Goal: Task Accomplishment & Management: Manage account settings

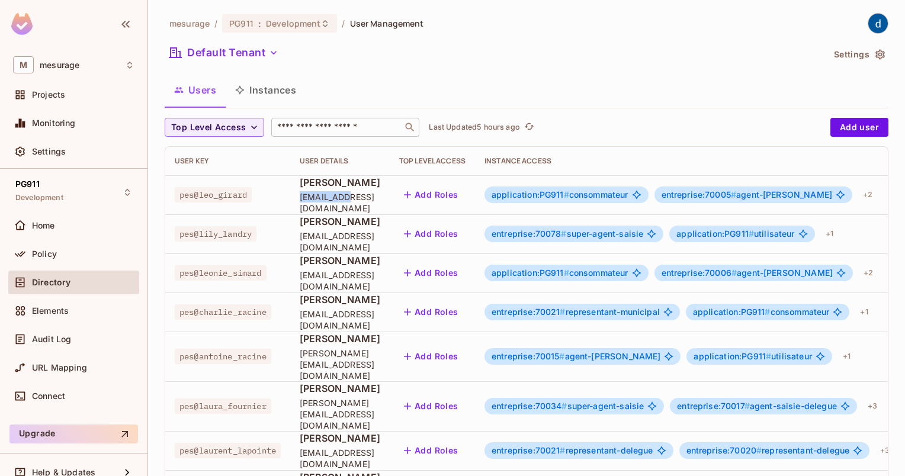
scroll to position [59, 0]
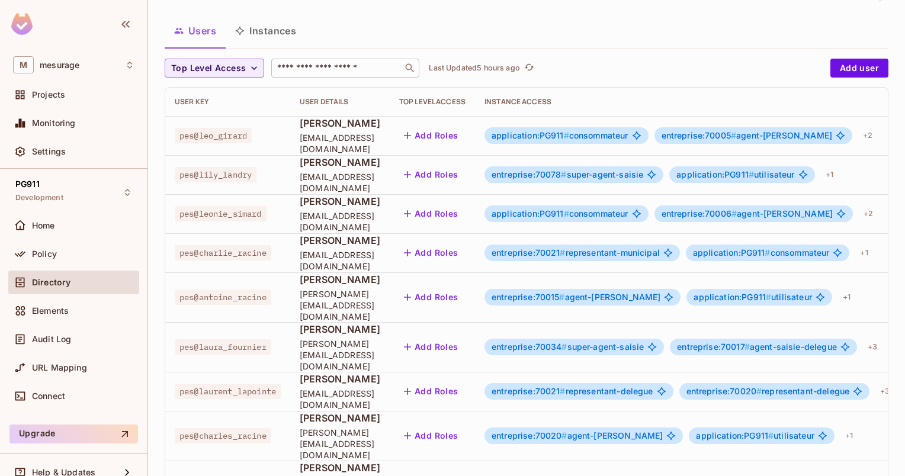
click at [332, 72] on input "text" at bounding box center [337, 68] width 124 height 12
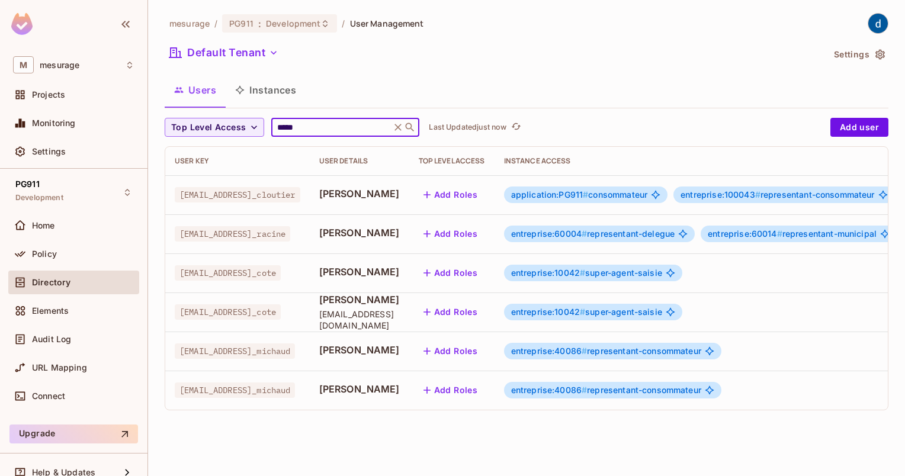
type input "*****"
drag, startPoint x: 550, startPoint y: 272, endPoint x: 573, endPoint y: 274, distance: 23.8
click at [573, 274] on span "entreprise:10042 #" at bounding box center [548, 273] width 75 height 10
copy span "10042"
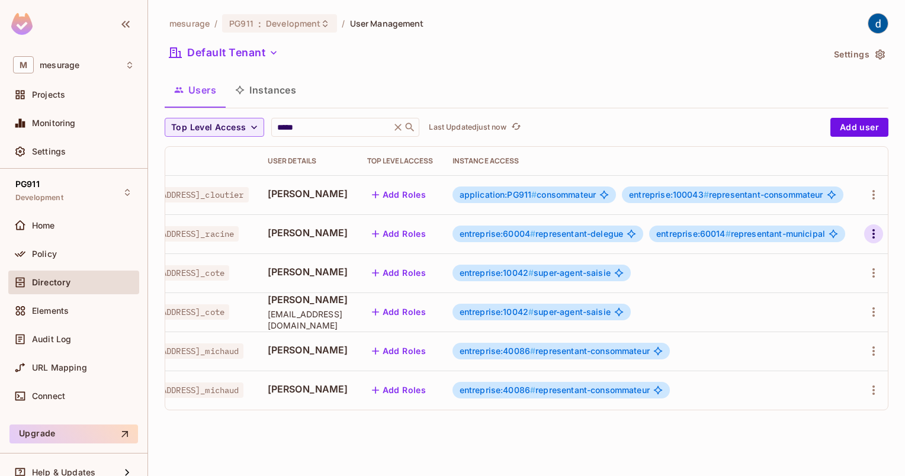
click at [868, 235] on icon "button" at bounding box center [874, 234] width 14 height 14
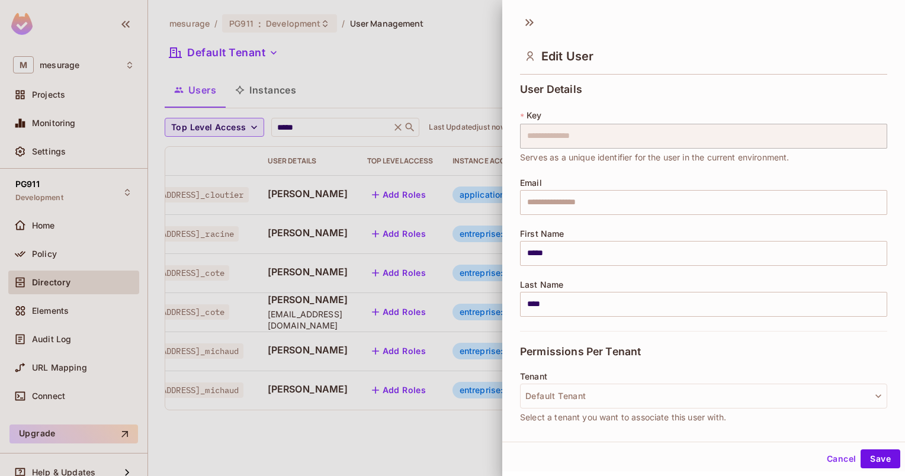
click at [448, 90] on div at bounding box center [452, 238] width 905 height 476
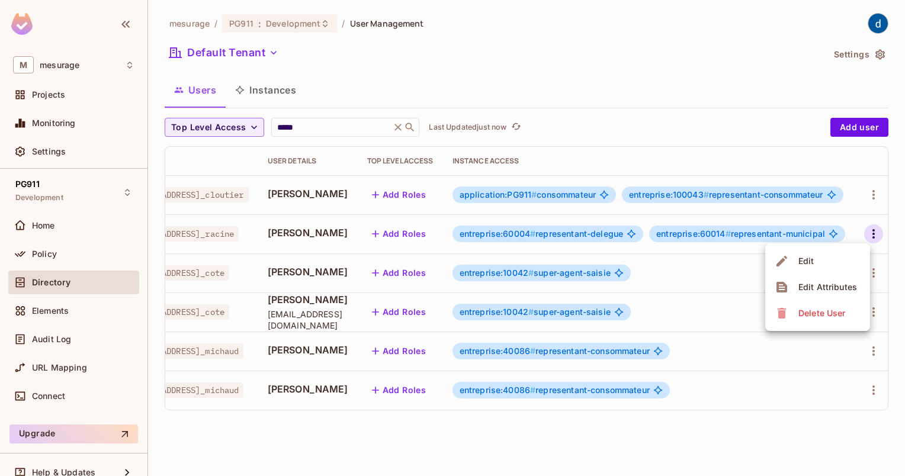
click at [866, 233] on div at bounding box center [452, 238] width 905 height 476
click at [867, 233] on icon "button" at bounding box center [874, 234] width 14 height 14
click at [833, 256] on li "Edit" at bounding box center [817, 261] width 105 height 26
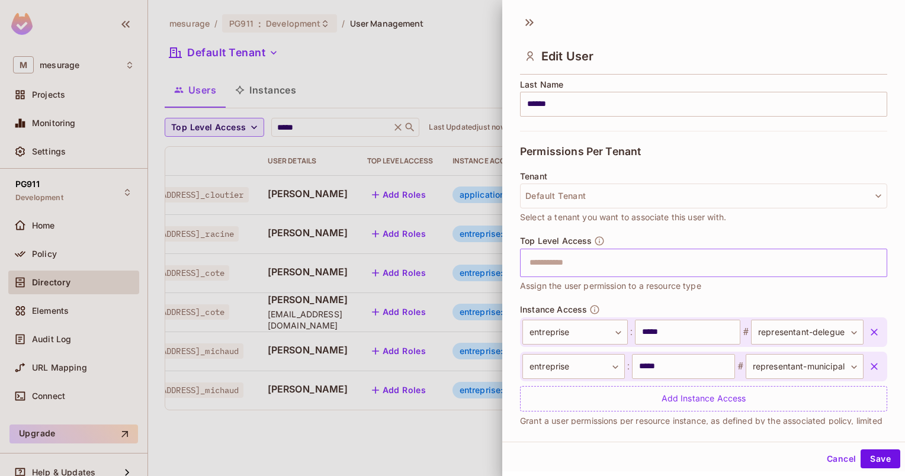
scroll to position [222, 0]
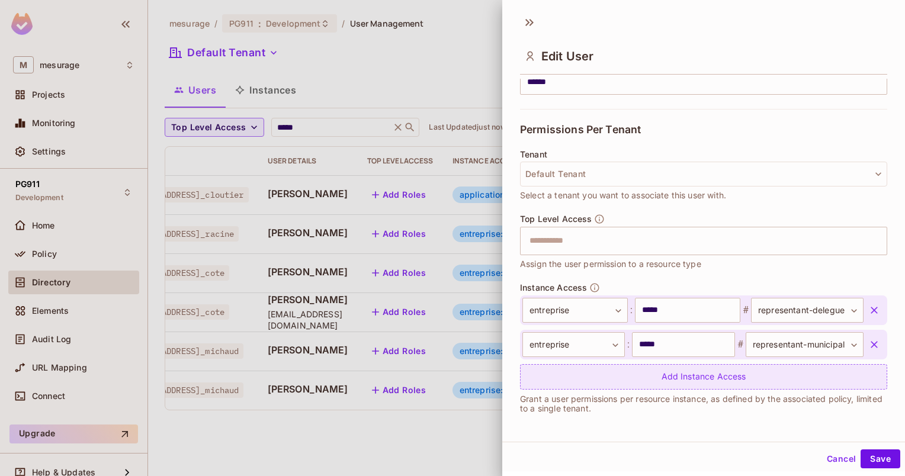
click at [697, 376] on div "Add Instance Access" at bounding box center [703, 376] width 367 height 25
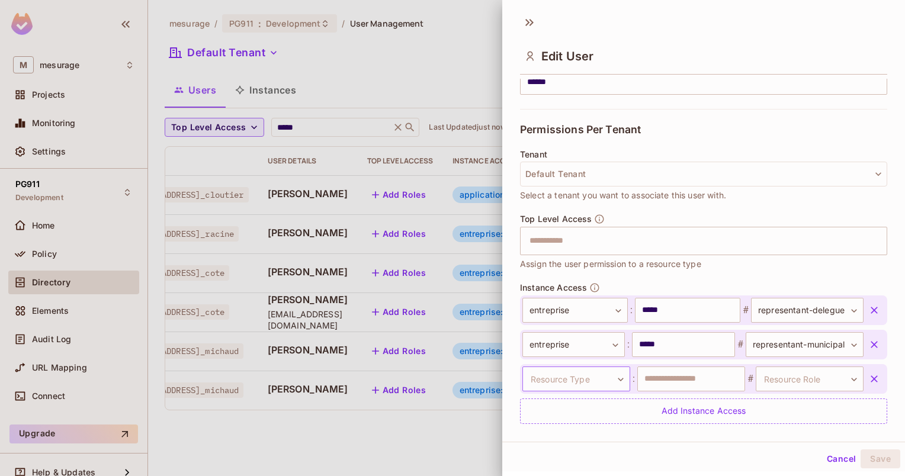
click at [609, 380] on body "M mesurage Projects Monitoring Settings PG911 Development Home Policy Directory…" at bounding box center [452, 238] width 905 height 476
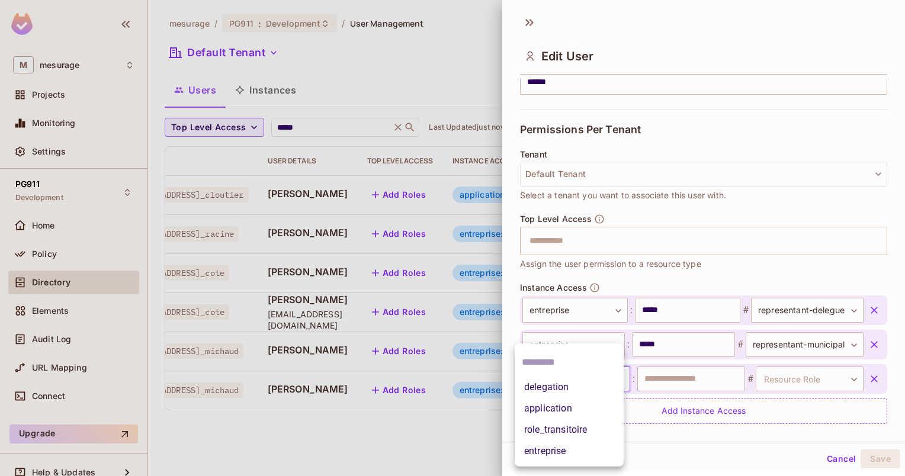
click at [537, 450] on li "entreprise" at bounding box center [569, 451] width 109 height 21
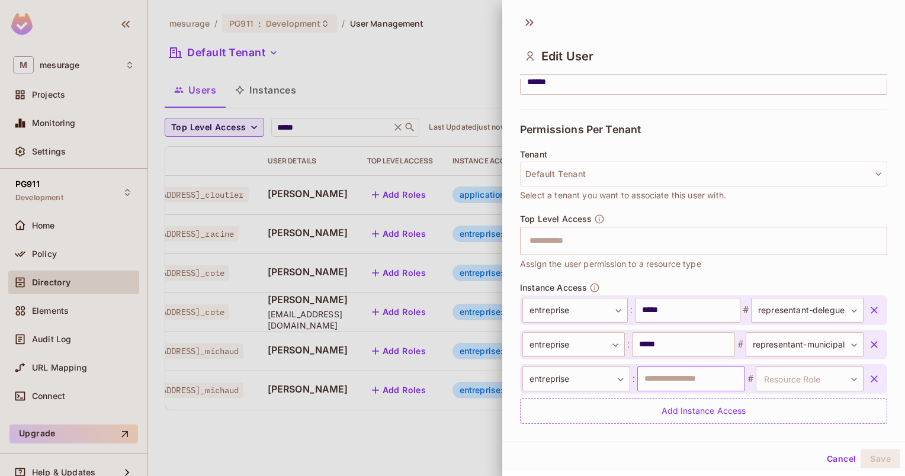
click at [707, 381] on input "text" at bounding box center [691, 379] width 108 height 25
paste input "*****"
type input "*****"
click at [835, 378] on body "M mesurage Projects Monitoring Settings PG911 Development Home Policy Directory…" at bounding box center [452, 238] width 905 height 476
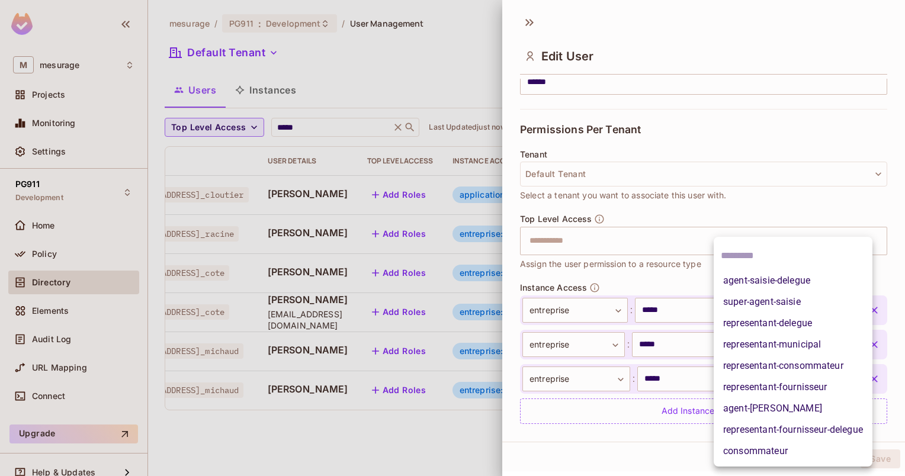
click at [785, 348] on li "representant-municipal" at bounding box center [793, 344] width 159 height 21
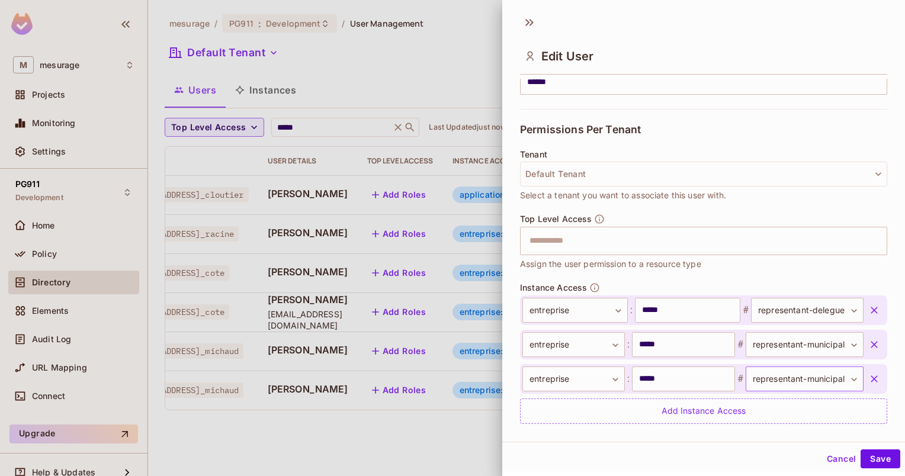
scroll to position [256, 0]
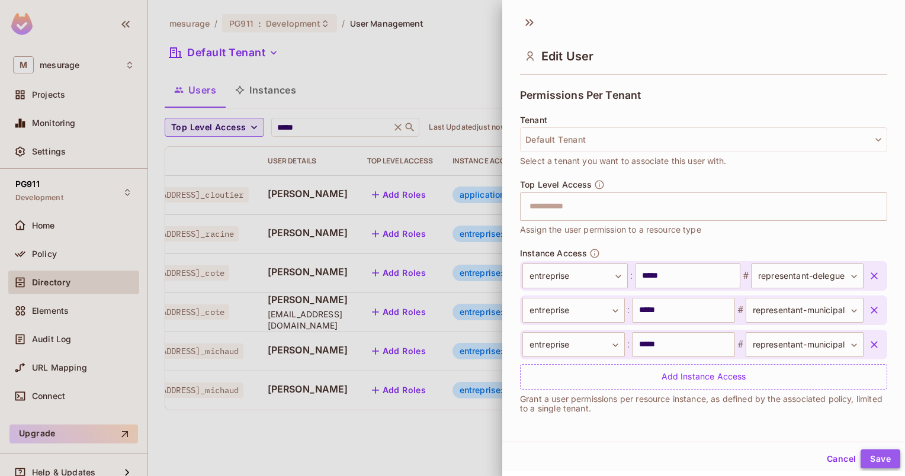
click at [868, 460] on button "Save" at bounding box center [881, 459] width 40 height 19
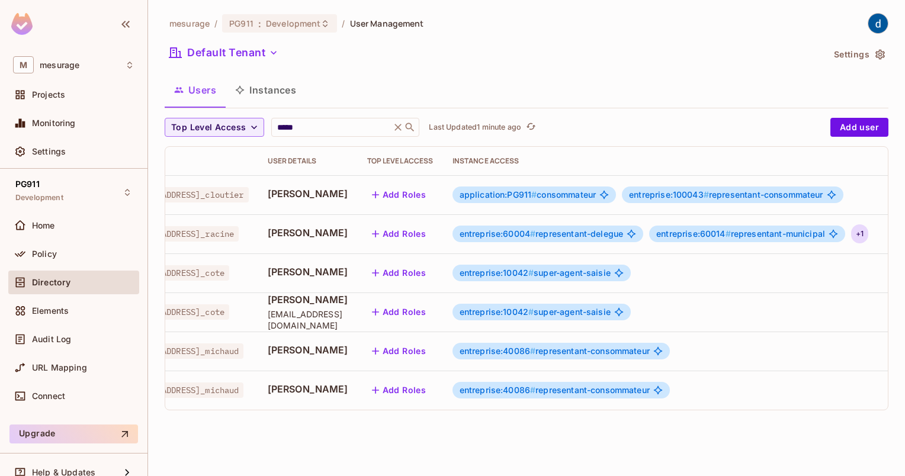
click at [851, 236] on div "+ 1" at bounding box center [859, 233] width 17 height 19
click at [850, 236] on div at bounding box center [452, 238] width 905 height 476
click at [852, 235] on div "+ 1" at bounding box center [859, 233] width 17 height 19
drag, startPoint x: 789, startPoint y: 415, endPoint x: 835, endPoint y: 410, distance: 45.9
click at [835, 410] on div at bounding box center [452, 238] width 905 height 476
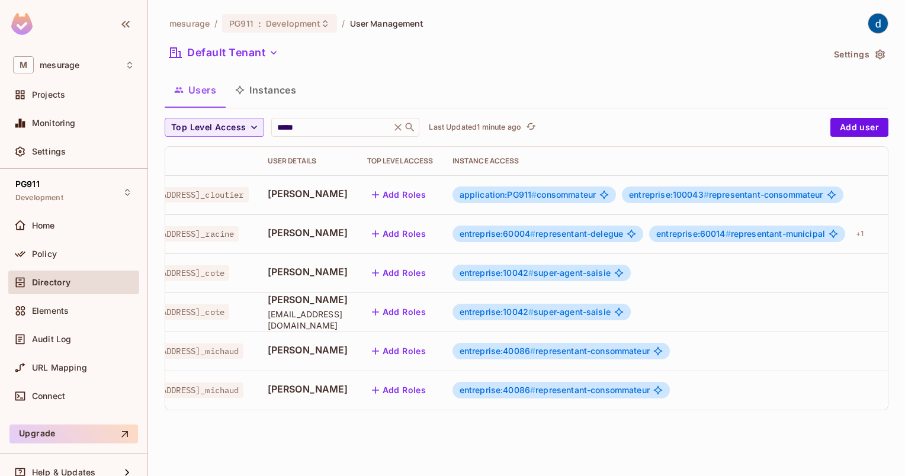
scroll to position [0, 75]
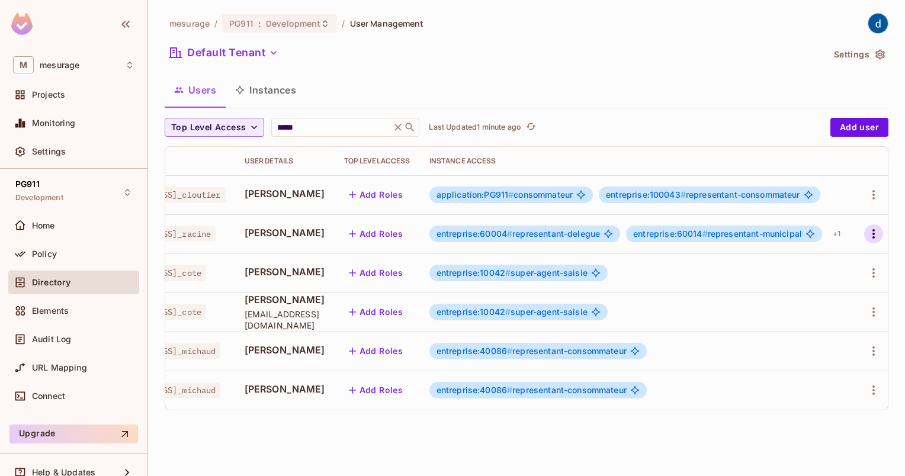
click at [872, 234] on icon "button" at bounding box center [873, 233] width 2 height 9
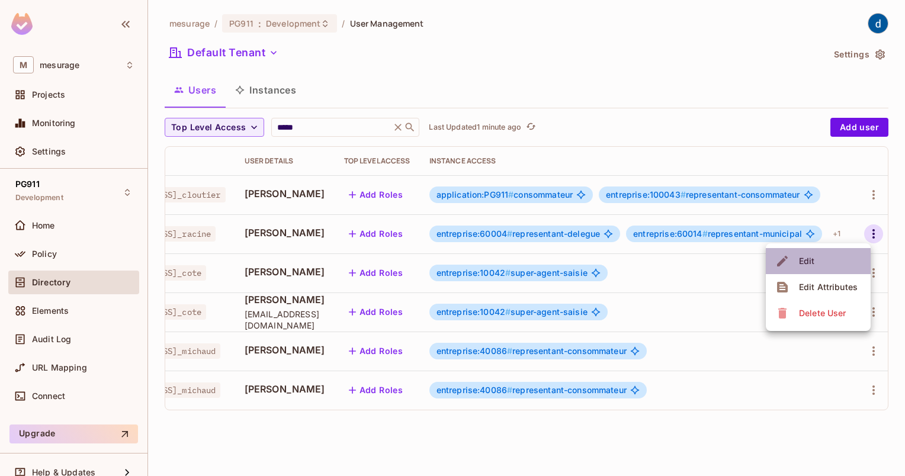
click at [830, 256] on li "Edit" at bounding box center [818, 261] width 105 height 26
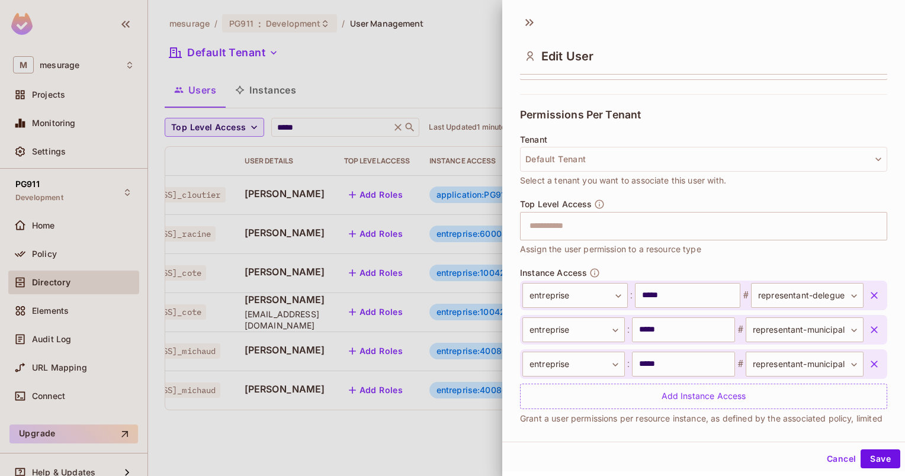
scroll to position [256, 0]
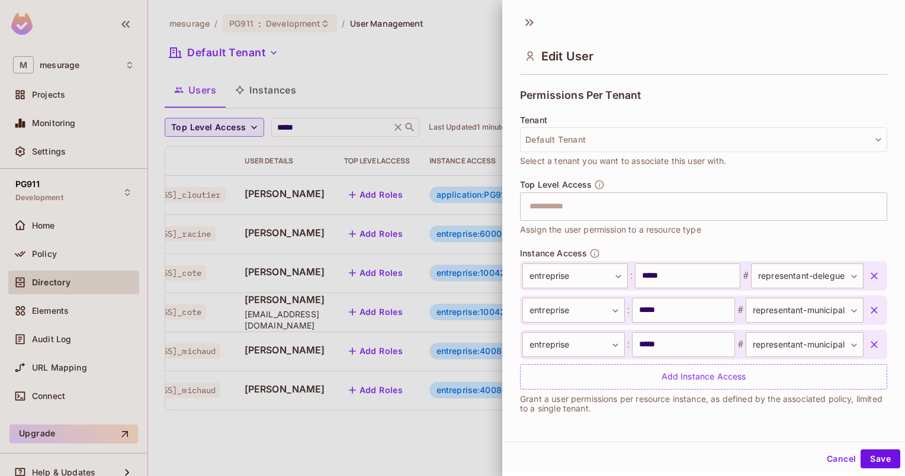
click at [424, 415] on div at bounding box center [452, 238] width 905 height 476
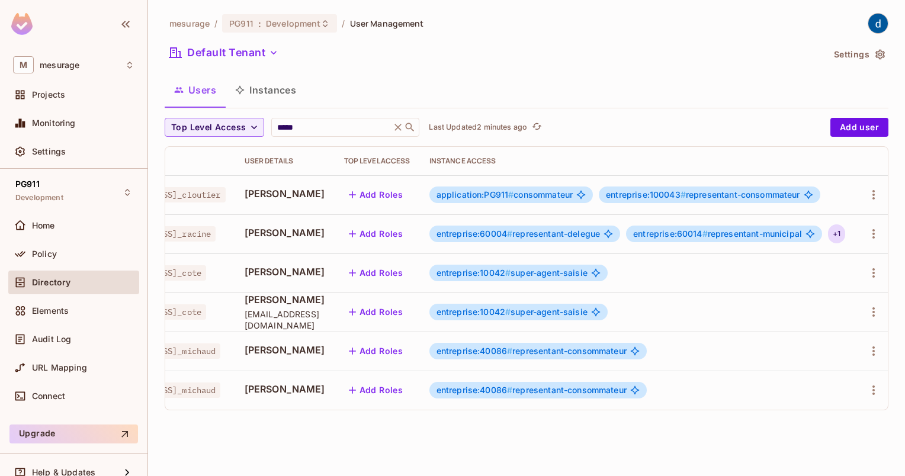
click at [836, 236] on div "+ 1" at bounding box center [836, 233] width 17 height 19
click at [871, 234] on div at bounding box center [452, 238] width 905 height 476
click at [871, 234] on icon "button" at bounding box center [874, 234] width 14 height 14
click at [825, 264] on li "Edit" at bounding box center [818, 261] width 105 height 26
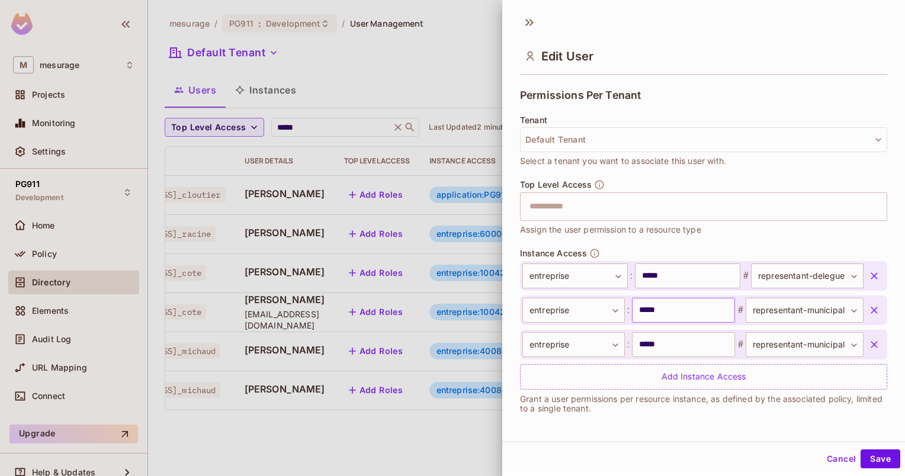
click at [687, 310] on input "*****" at bounding box center [683, 310] width 102 height 25
paste input "text"
type input "*****"
click at [688, 324] on div "**********" at bounding box center [703, 325] width 367 height 129
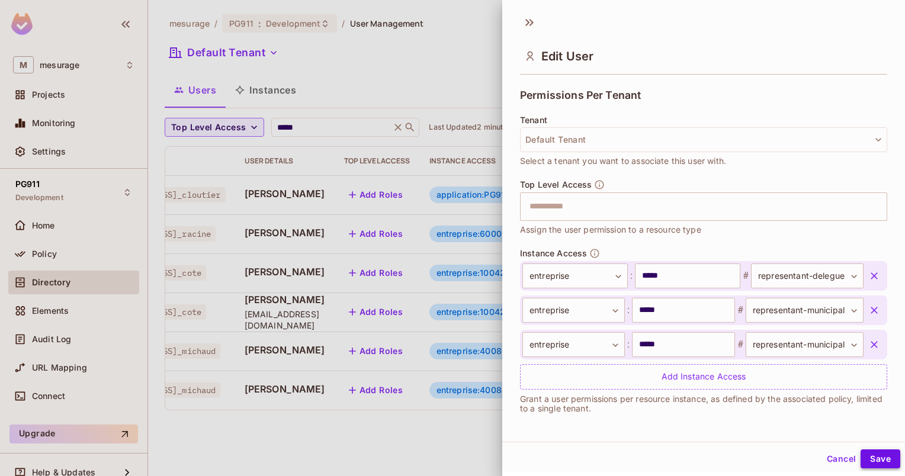
click at [861, 462] on button "Save" at bounding box center [881, 459] width 40 height 19
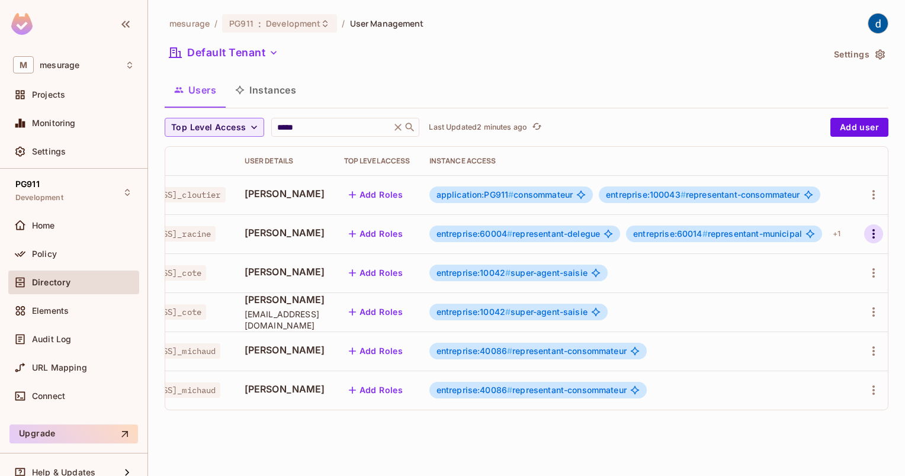
click at [867, 236] on icon "button" at bounding box center [874, 234] width 14 height 14
click at [828, 264] on li "Edit" at bounding box center [818, 261] width 105 height 26
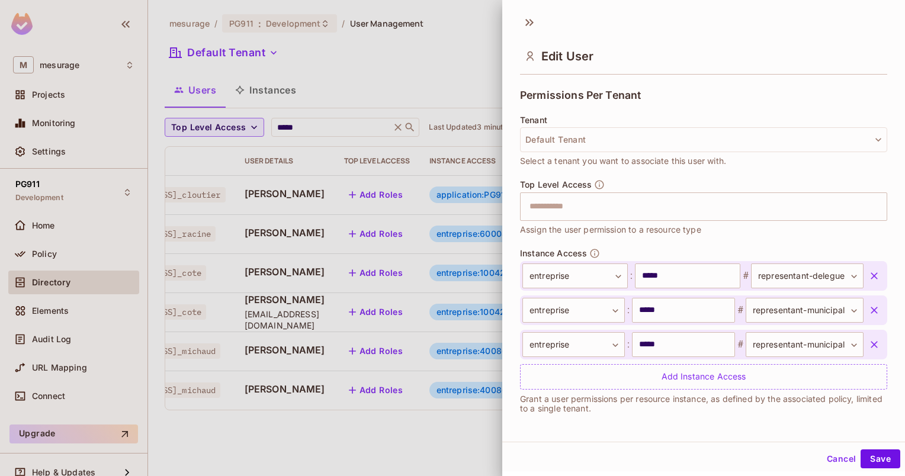
click at [871, 310] on icon "button" at bounding box center [874, 310] width 7 height 7
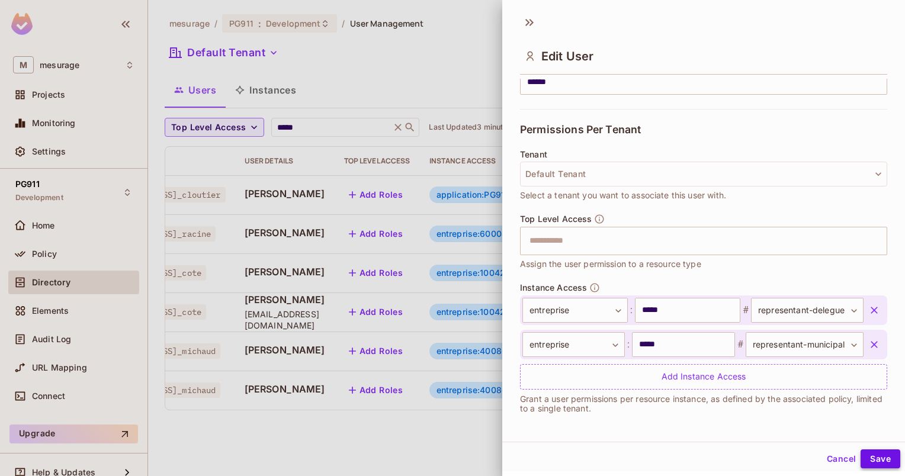
click at [874, 460] on button "Save" at bounding box center [881, 459] width 40 height 19
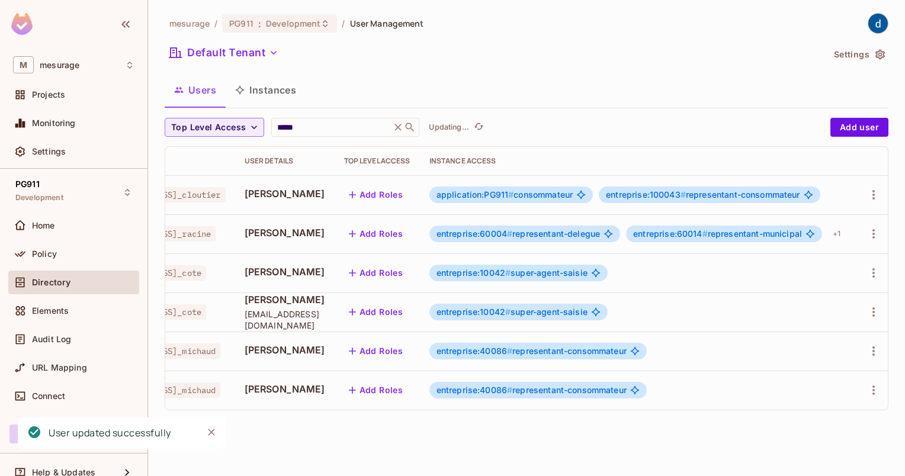
scroll to position [0, 52]
